Goal: Transaction & Acquisition: Subscribe to service/newsletter

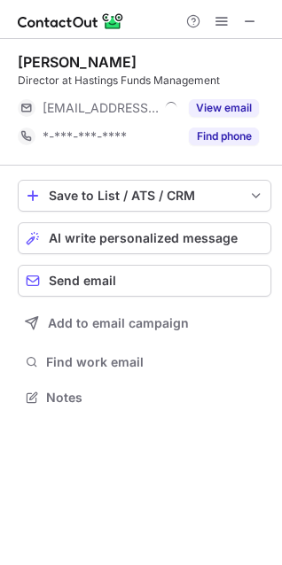
scroll to position [385, 282]
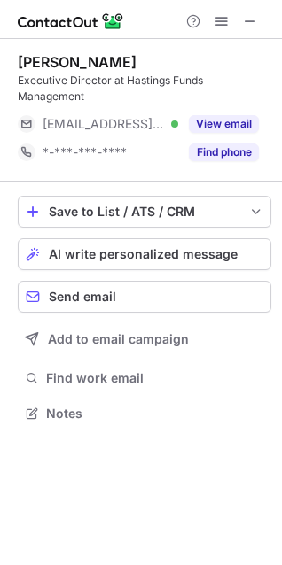
scroll to position [401, 282]
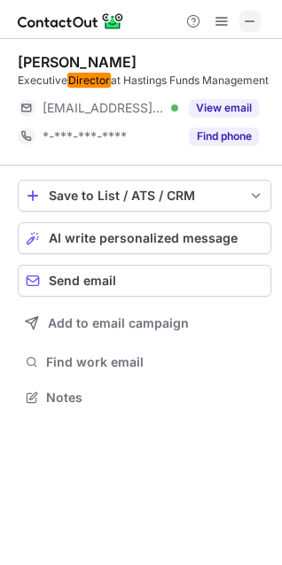
click at [250, 22] on span at bounding box center [250, 21] width 14 height 14
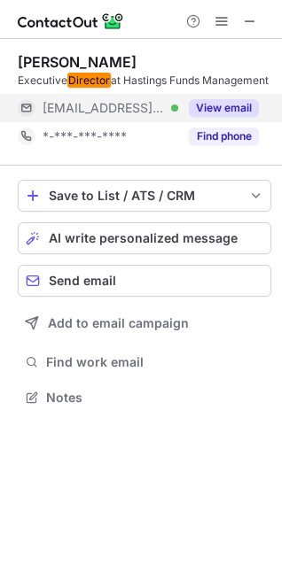
click at [212, 117] on button "View email" at bounding box center [224, 108] width 70 height 18
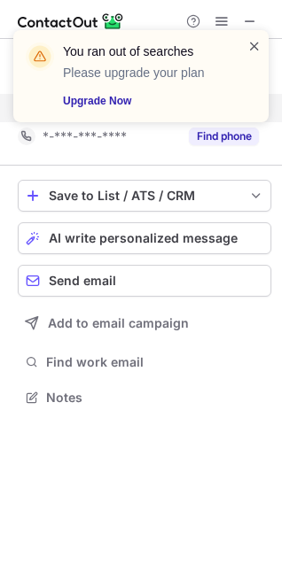
click at [253, 53] on span at bounding box center [254, 46] width 14 height 18
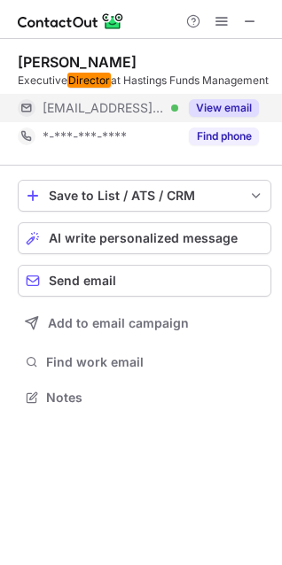
click at [248, 18] on div "You ran out of searches Please upgrade your plan Upgrade Now" at bounding box center [140, 83] width 283 height 142
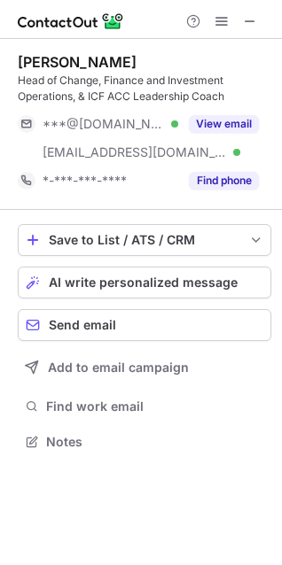
scroll to position [430, 282]
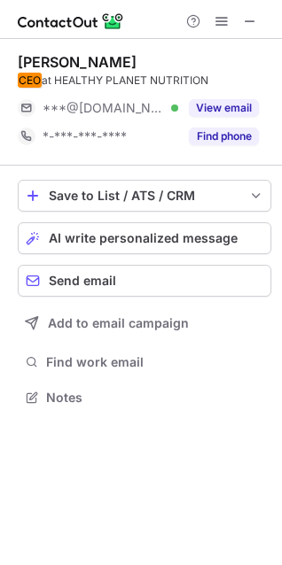
scroll to position [385, 282]
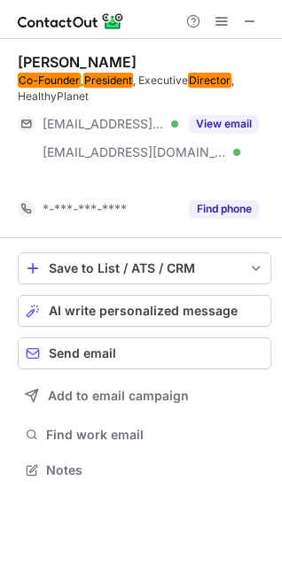
scroll to position [430, 282]
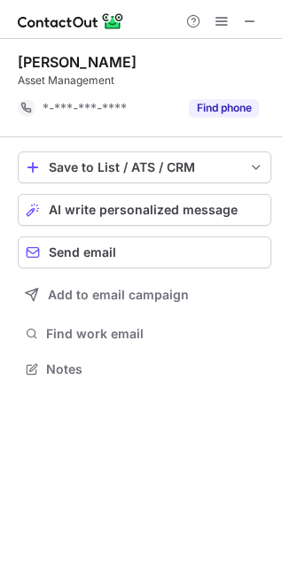
scroll to position [357, 282]
drag, startPoint x: 252, startPoint y: 16, endPoint x: 110, endPoint y: 170, distance: 209.4
click at [252, 25] on span at bounding box center [250, 21] width 14 height 14
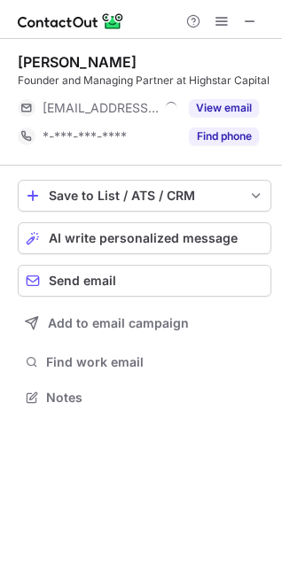
scroll to position [385, 282]
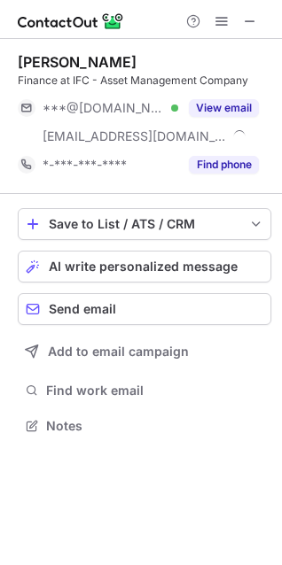
scroll to position [414, 282]
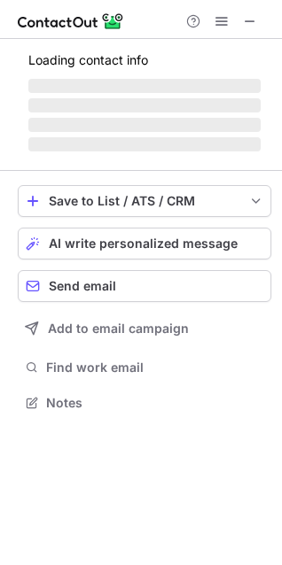
scroll to position [401, 282]
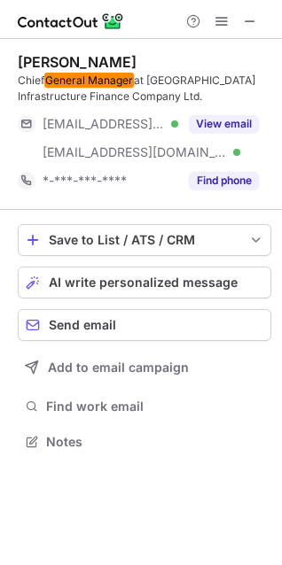
scroll to position [430, 282]
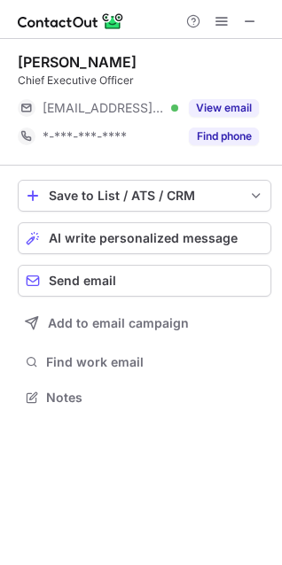
scroll to position [385, 282]
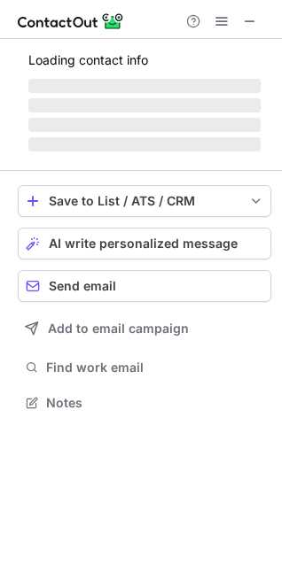
scroll to position [401, 282]
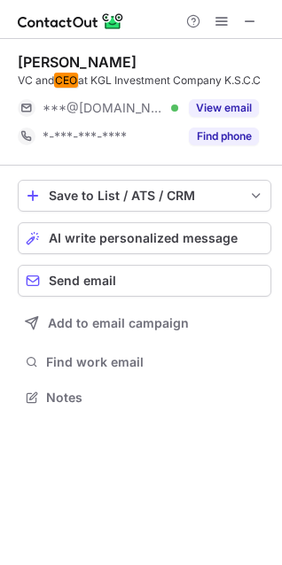
scroll to position [385, 282]
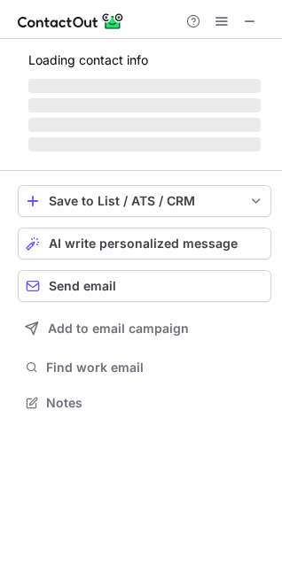
scroll to position [458, 282]
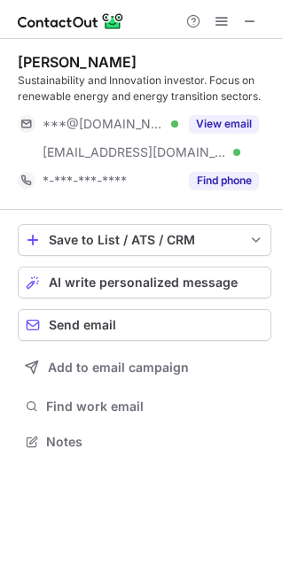
scroll to position [430, 282]
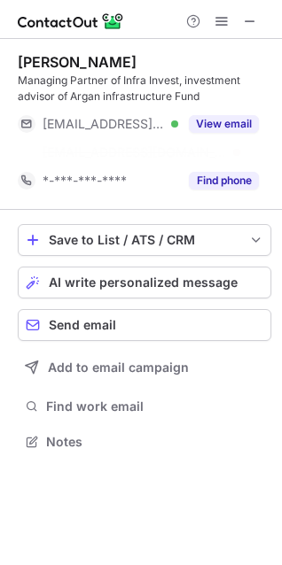
scroll to position [401, 282]
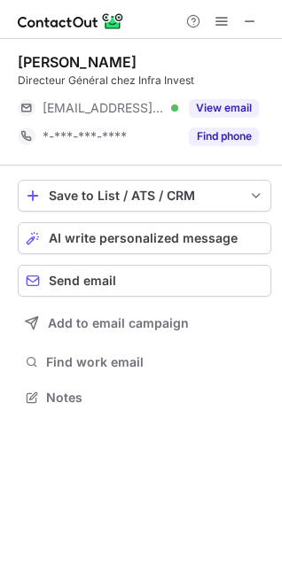
scroll to position [385, 282]
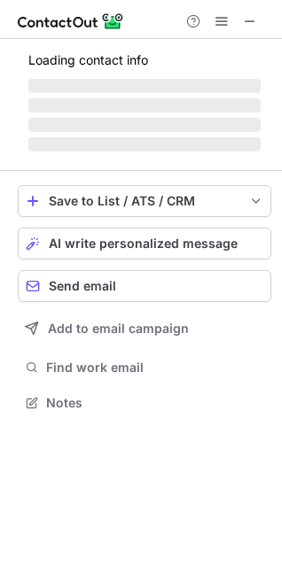
scroll to position [385, 282]
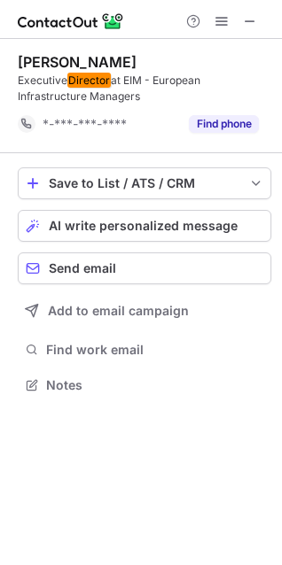
scroll to position [373, 282]
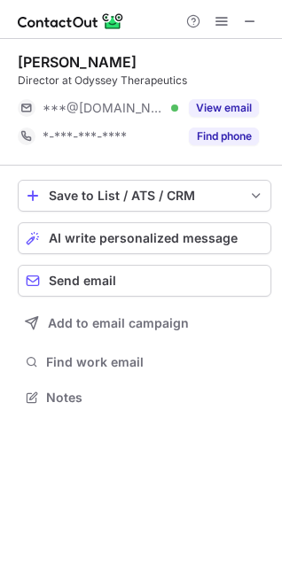
scroll to position [385, 282]
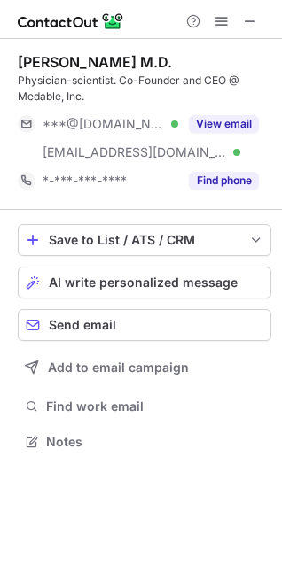
scroll to position [430, 282]
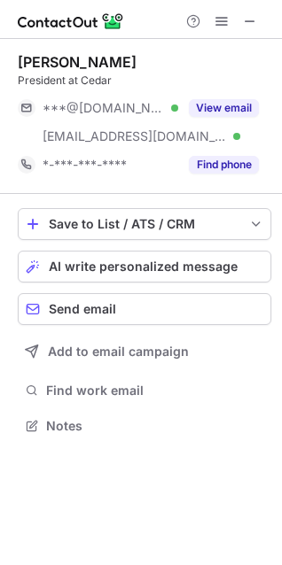
scroll to position [414, 282]
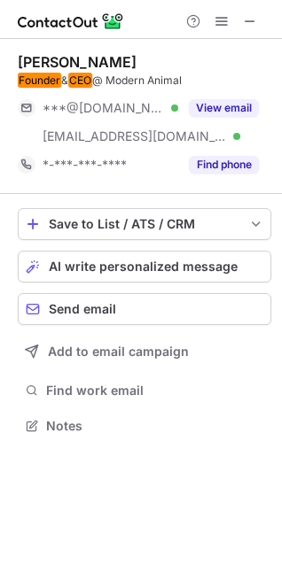
scroll to position [414, 282]
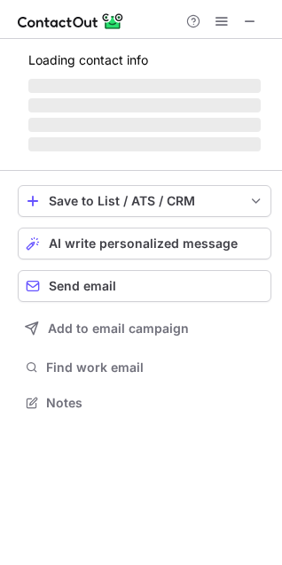
scroll to position [385, 282]
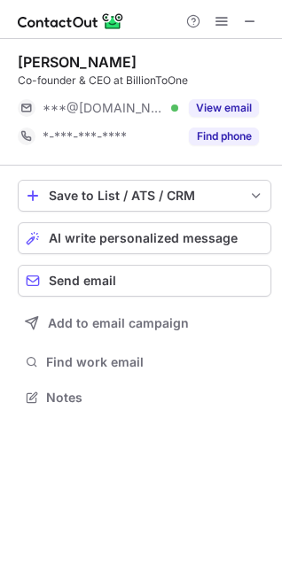
scroll to position [385, 282]
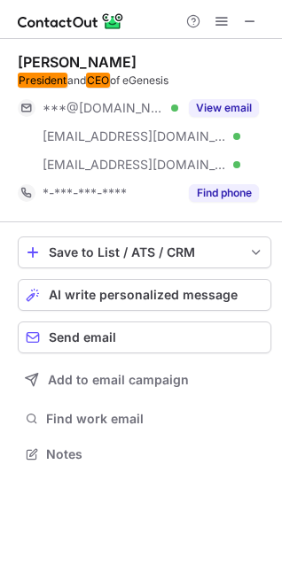
scroll to position [442, 282]
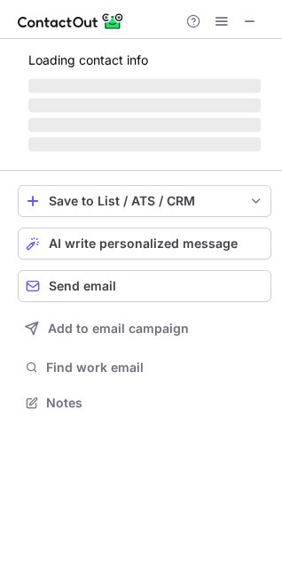
scroll to position [414, 282]
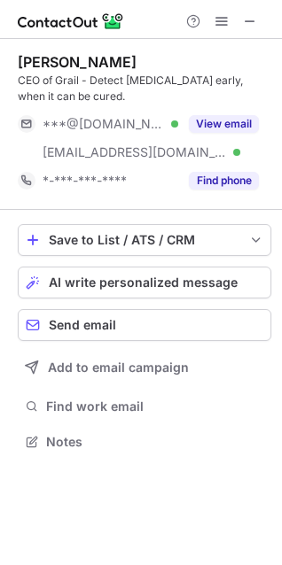
scroll to position [430, 282]
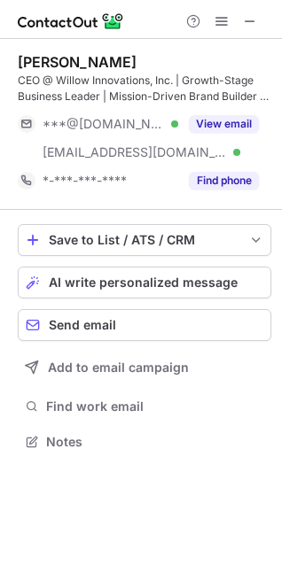
scroll to position [430, 282]
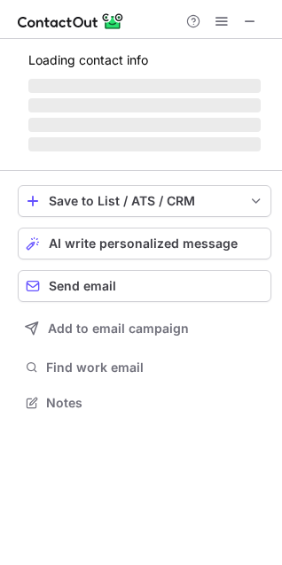
scroll to position [385, 282]
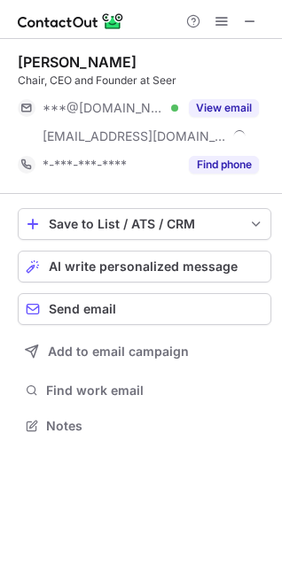
scroll to position [414, 282]
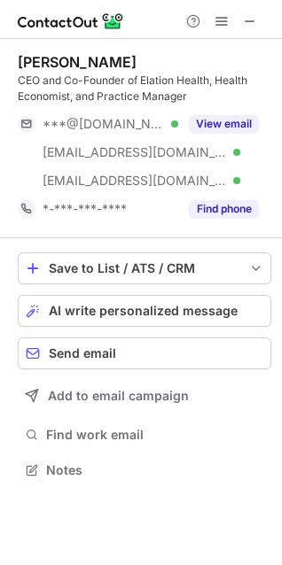
scroll to position [458, 282]
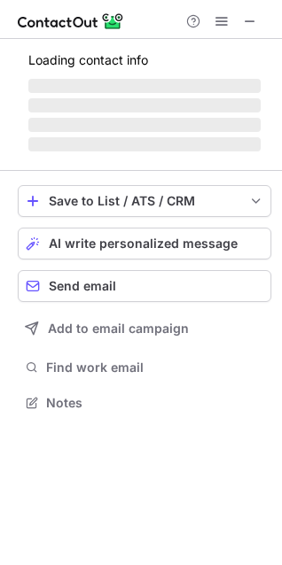
scroll to position [414, 282]
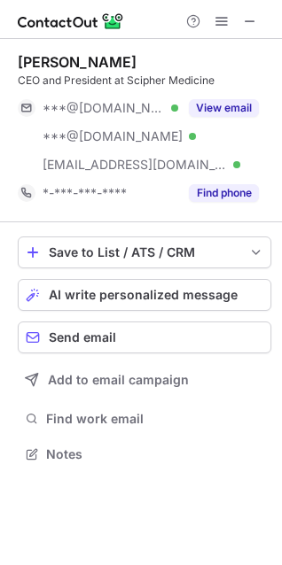
scroll to position [442, 282]
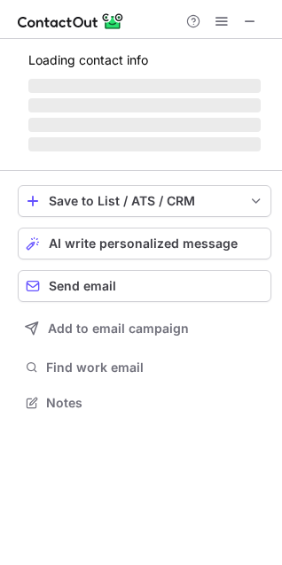
scroll to position [385, 282]
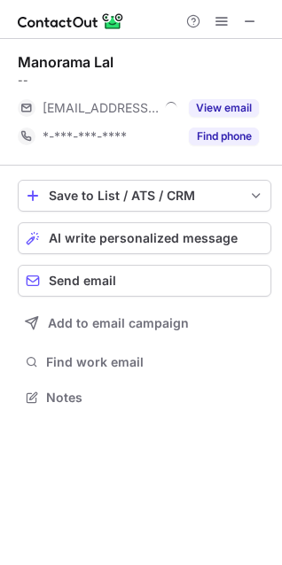
scroll to position [385, 282]
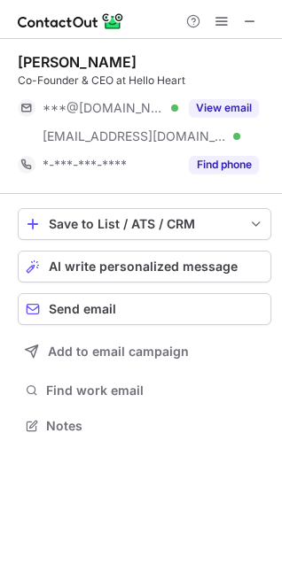
scroll to position [414, 282]
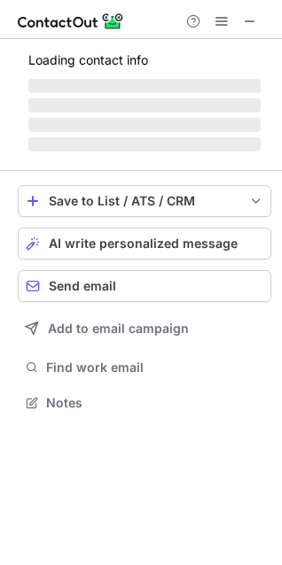
scroll to position [430, 282]
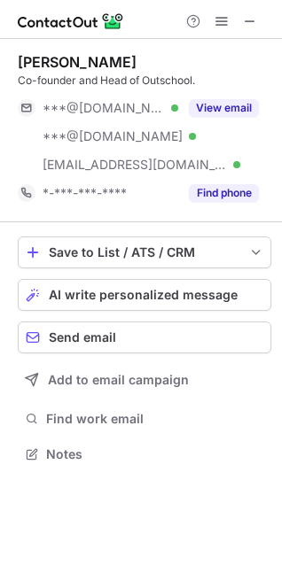
scroll to position [442, 282]
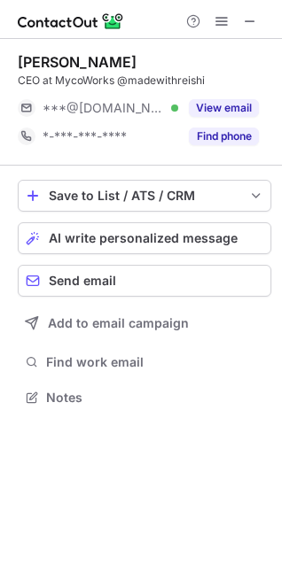
scroll to position [385, 282]
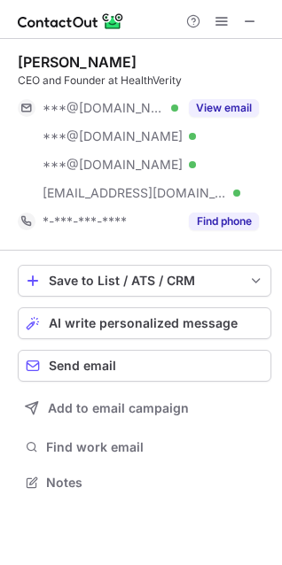
scroll to position [470, 282]
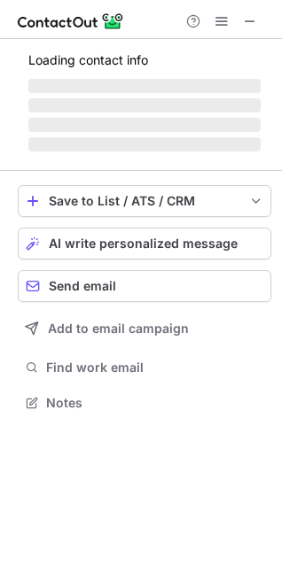
scroll to position [414, 282]
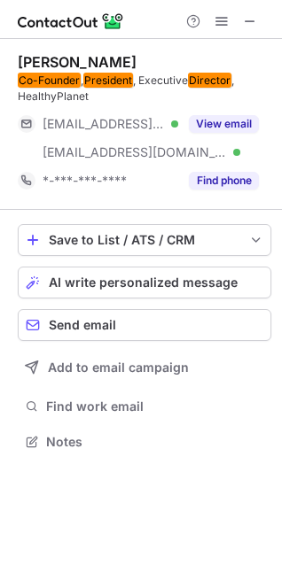
scroll to position [430, 282]
